Goal: Transaction & Acquisition: Purchase product/service

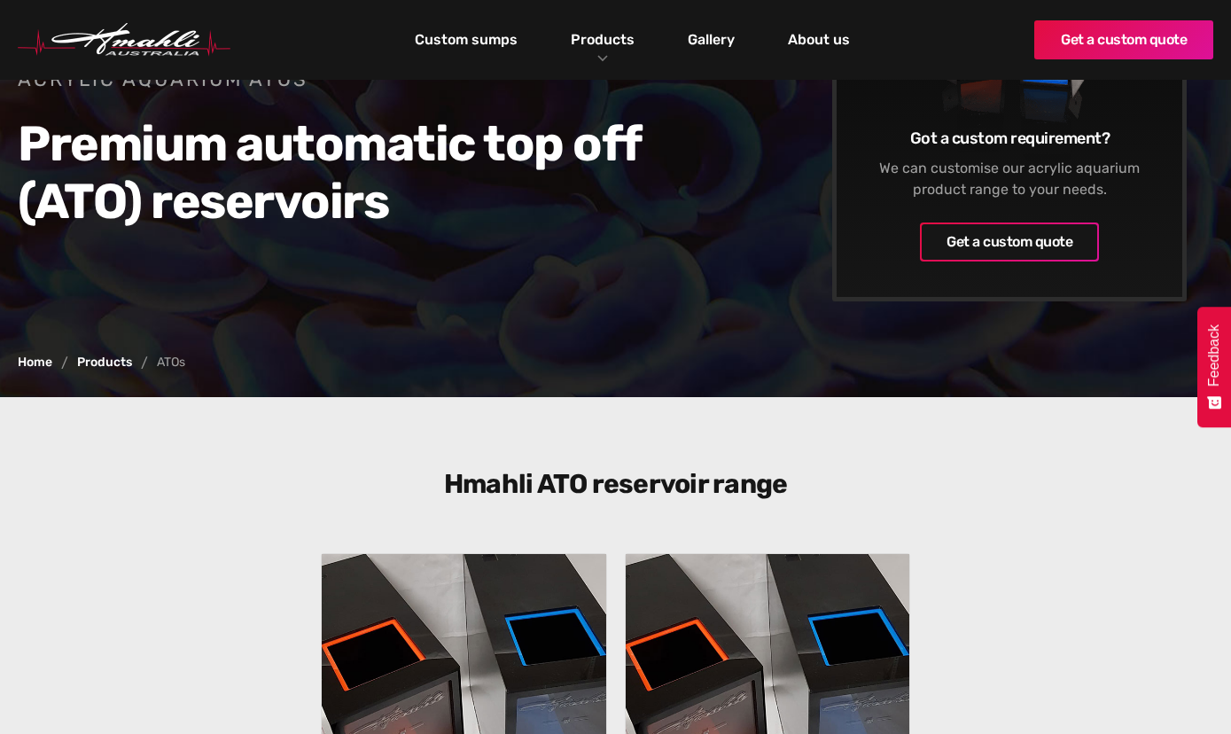
scroll to position [215, 0]
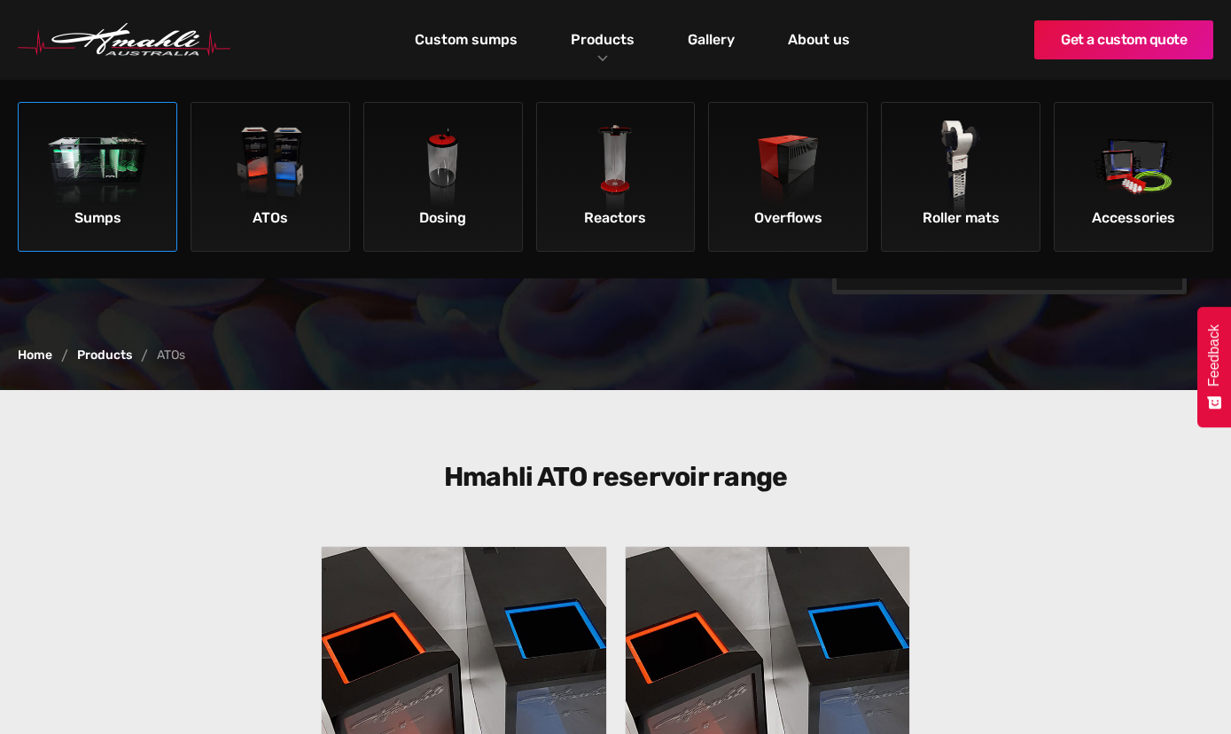
click at [90, 165] on img at bounding box center [98, 171] width 100 height 100
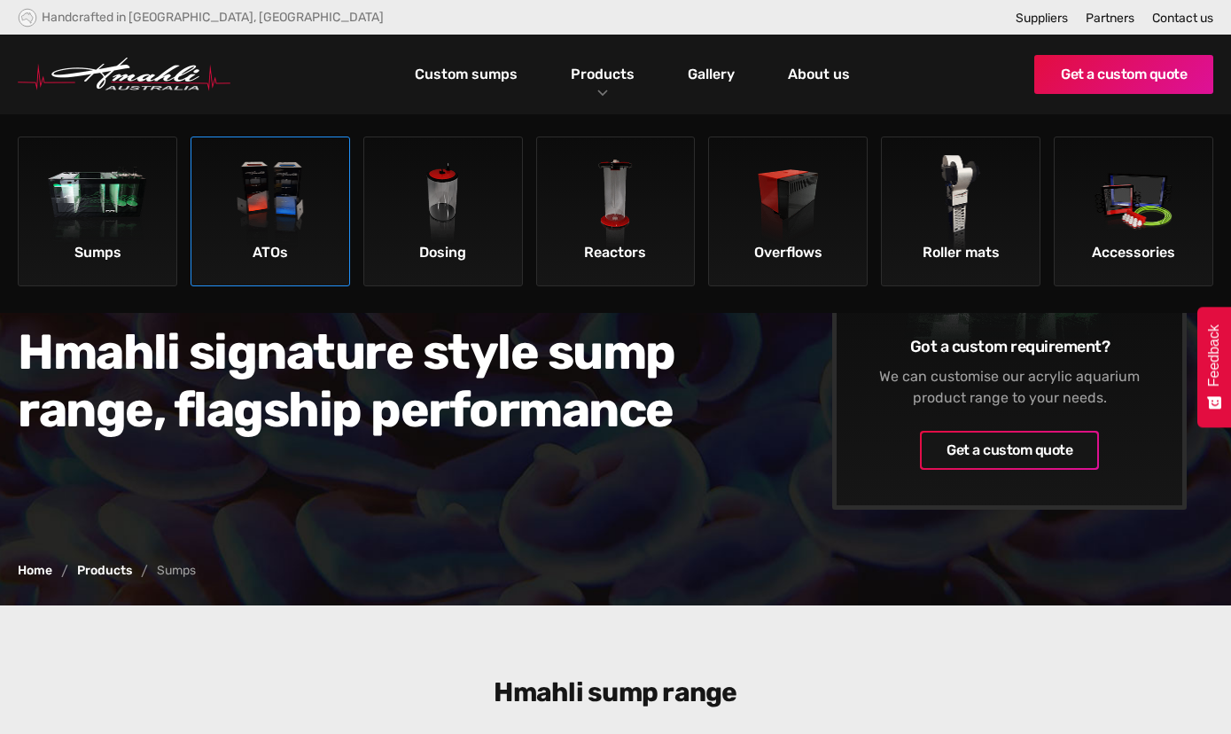
click at [267, 229] on img at bounding box center [271, 205] width 100 height 100
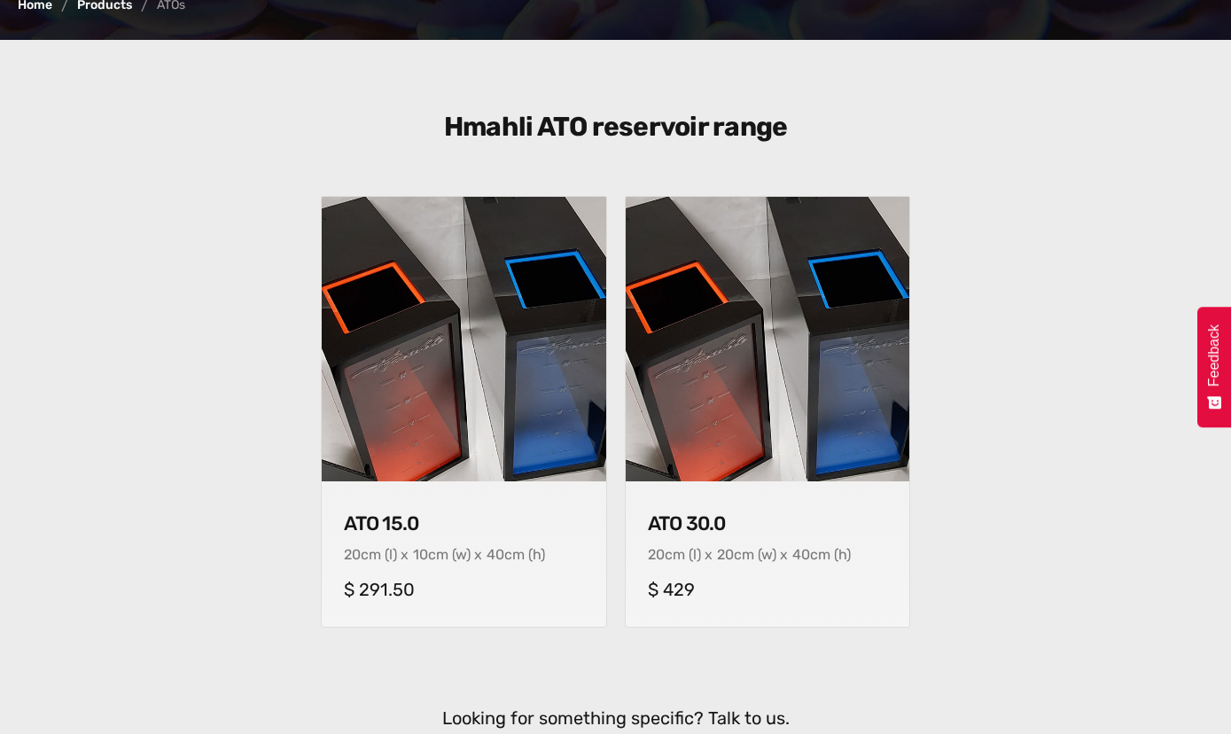
scroll to position [571, 0]
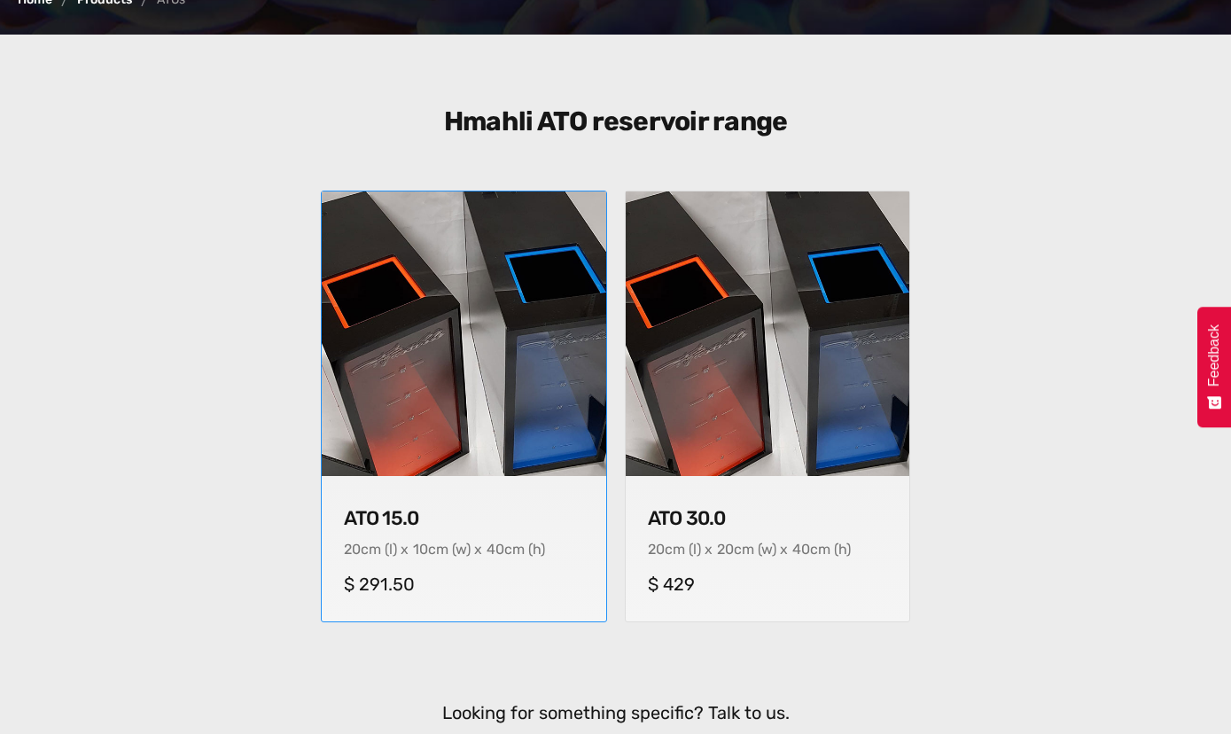
click at [450, 409] on img at bounding box center [464, 333] width 284 height 284
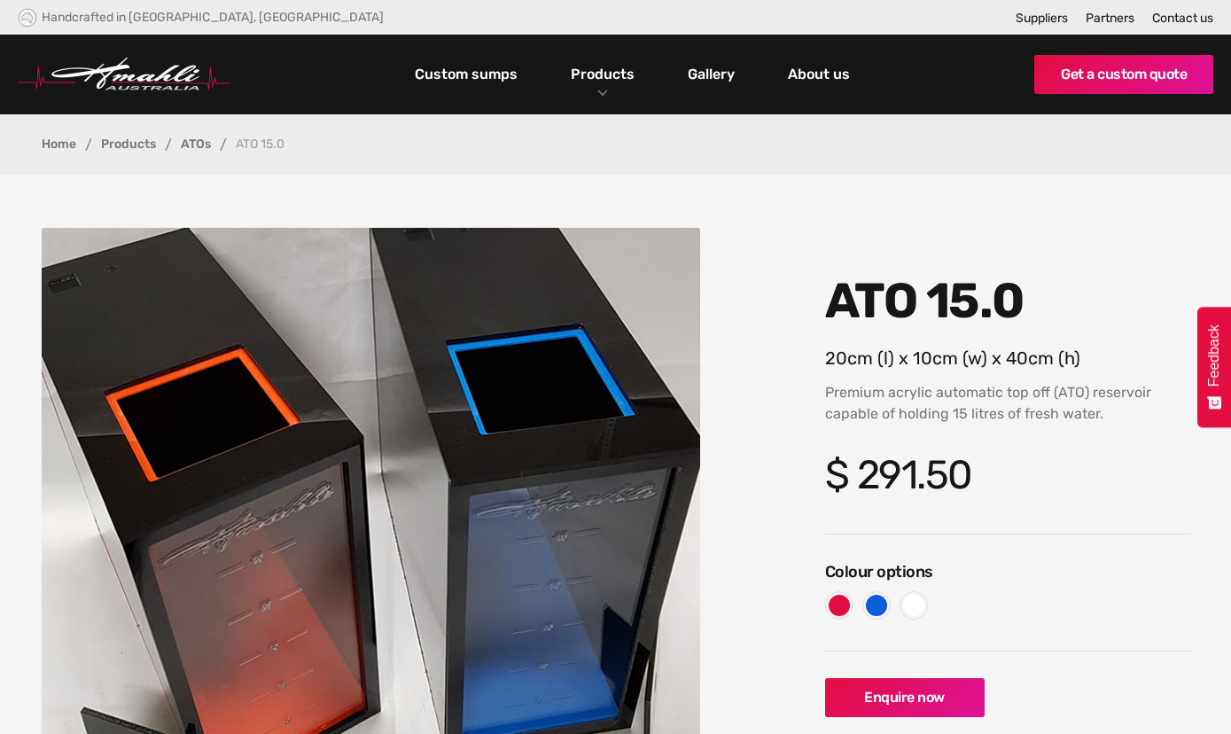
click at [1105, 569] on h6 "Colour options" at bounding box center [1007, 571] width 365 height 21
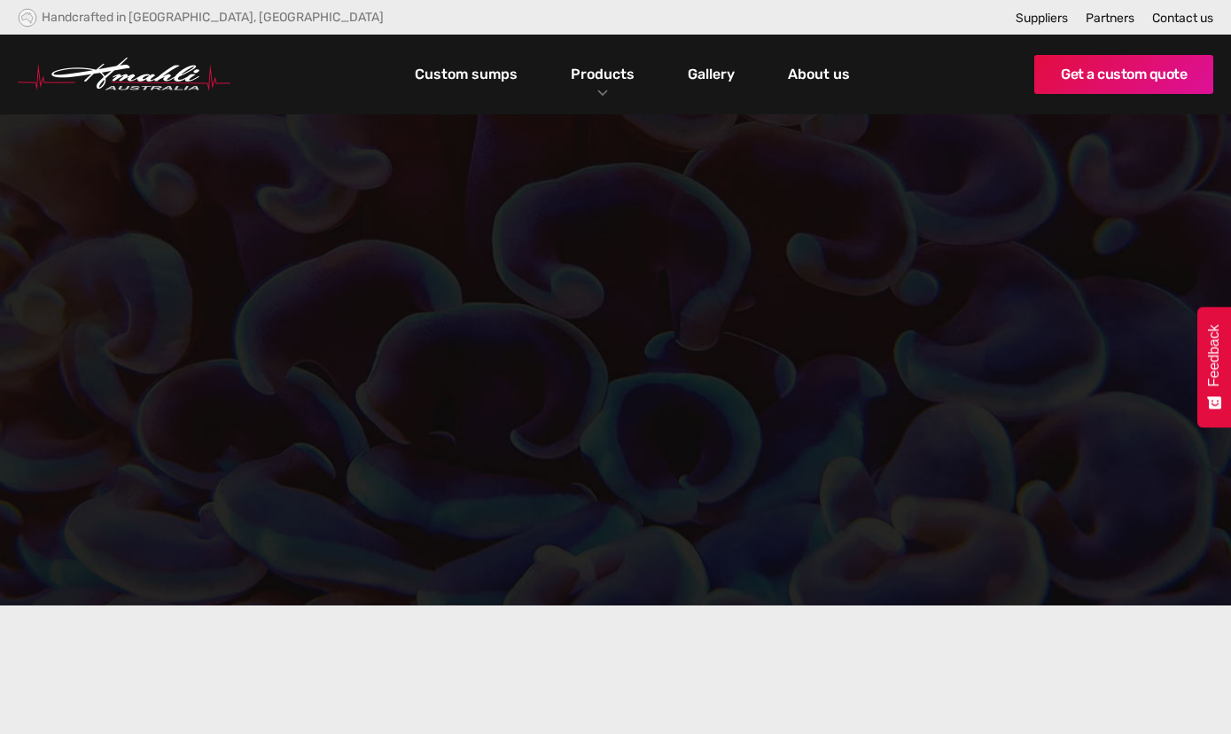
scroll to position [571, 0]
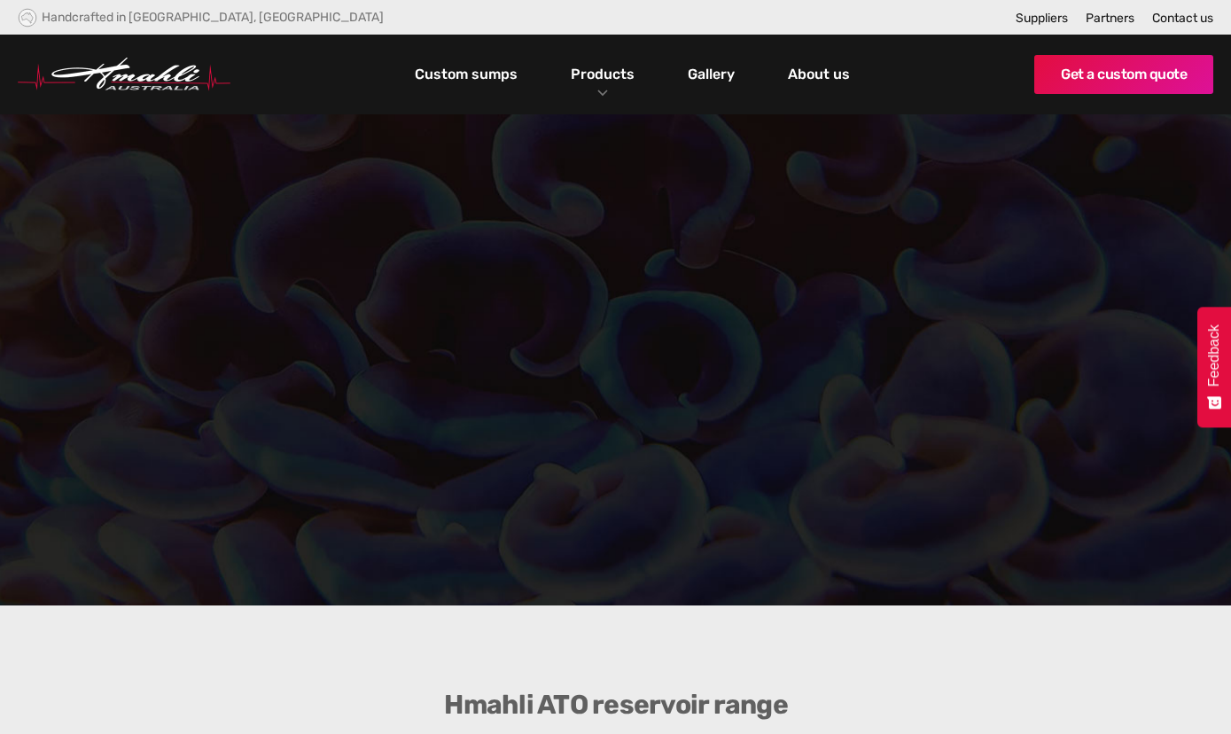
scroll to position [215, 0]
